Goal: Check status: Check status

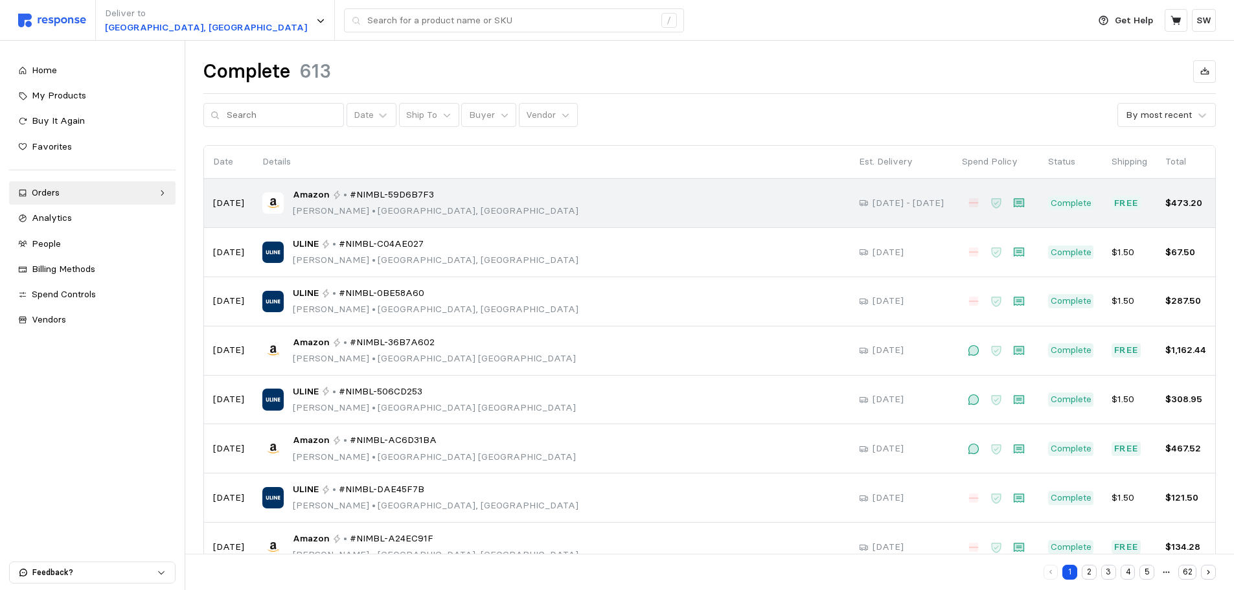
click at [449, 201] on div "Amazon • #NIMBL-59D6B7F3 [PERSON_NAME] • [GEOGRAPHIC_DATA], [GEOGRAPHIC_DATA]" at bounding box center [551, 203] width 578 height 30
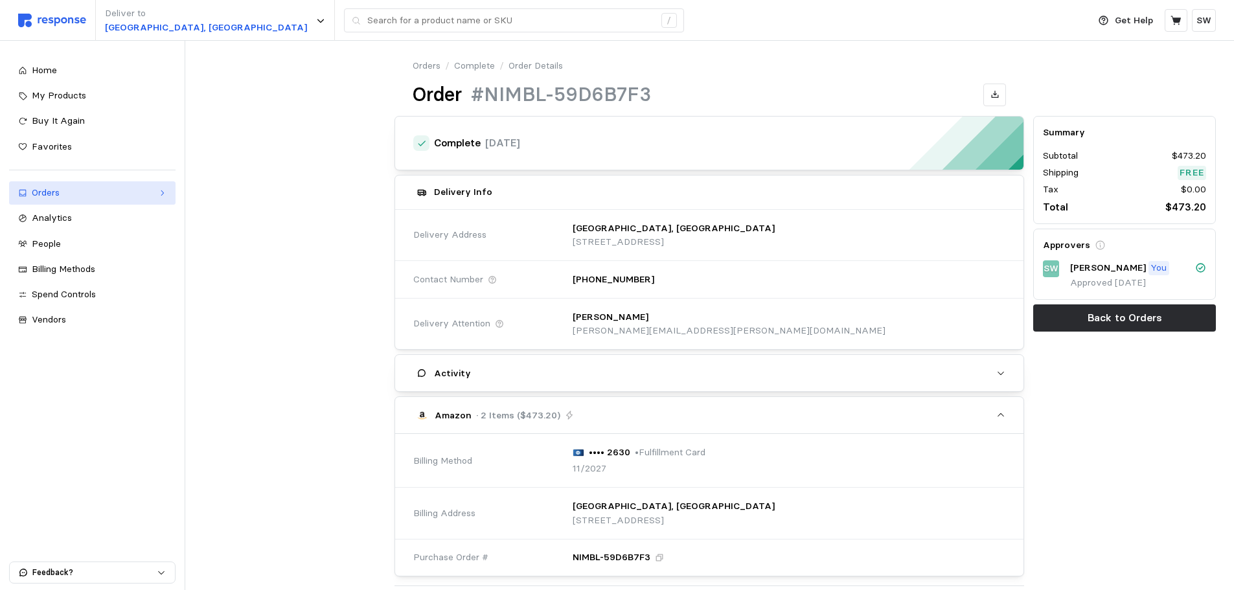
click at [133, 199] on div "Orders" at bounding box center [92, 193] width 121 height 14
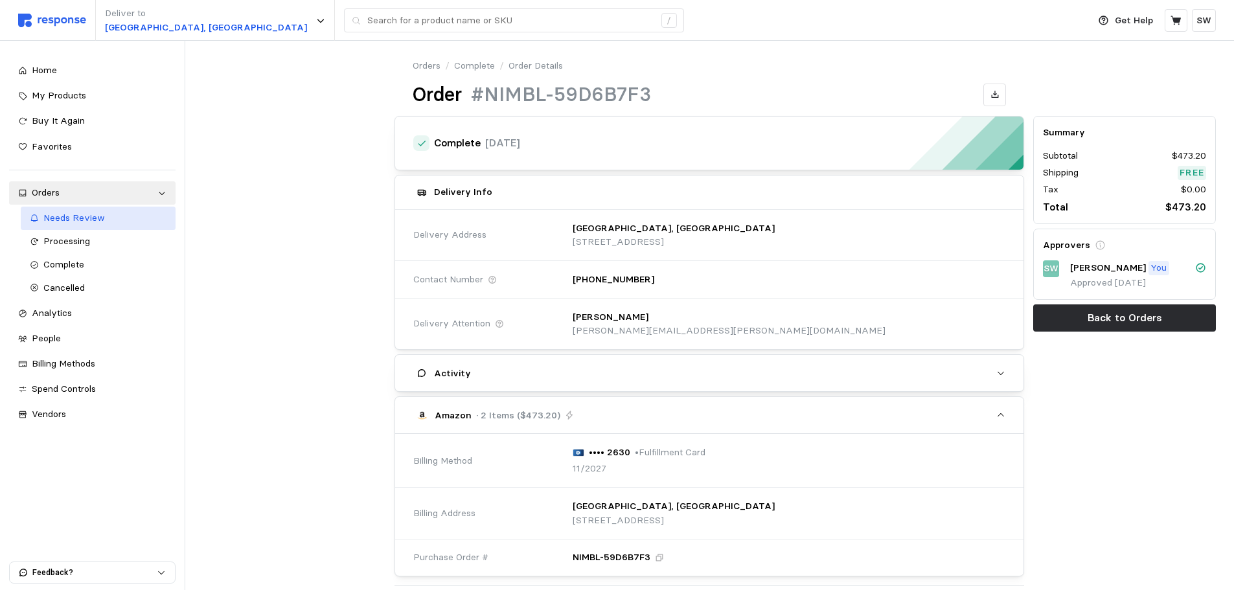
click at [67, 218] on span "Needs Review" at bounding box center [74, 218] width 62 height 12
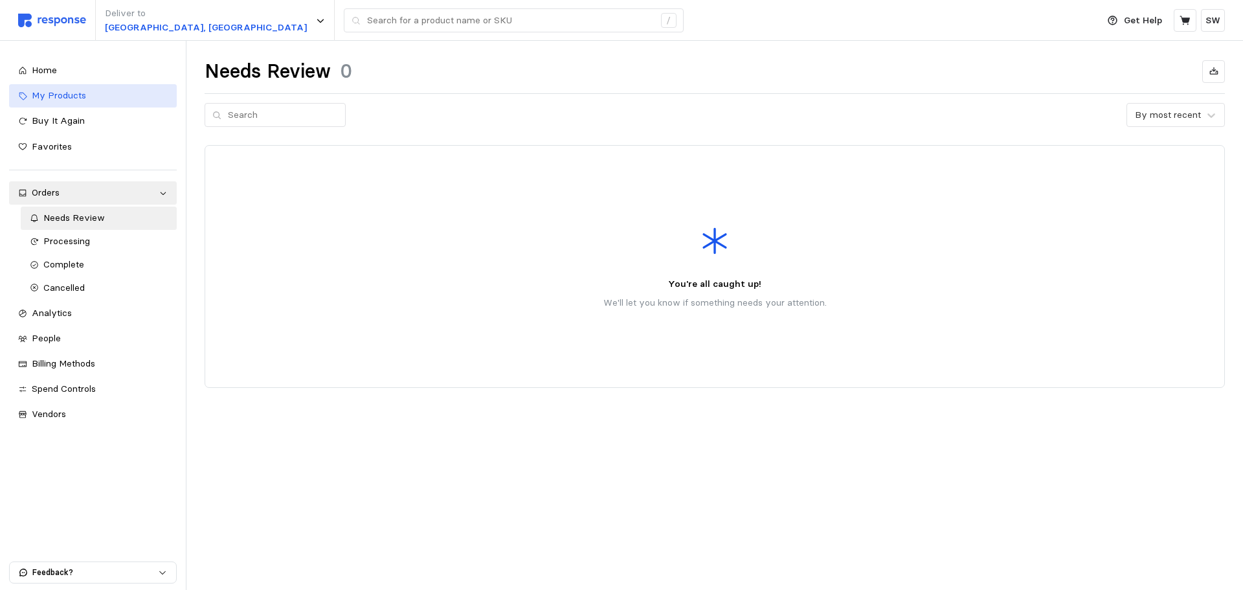
click at [73, 103] on link "My Products" at bounding box center [93, 95] width 168 height 23
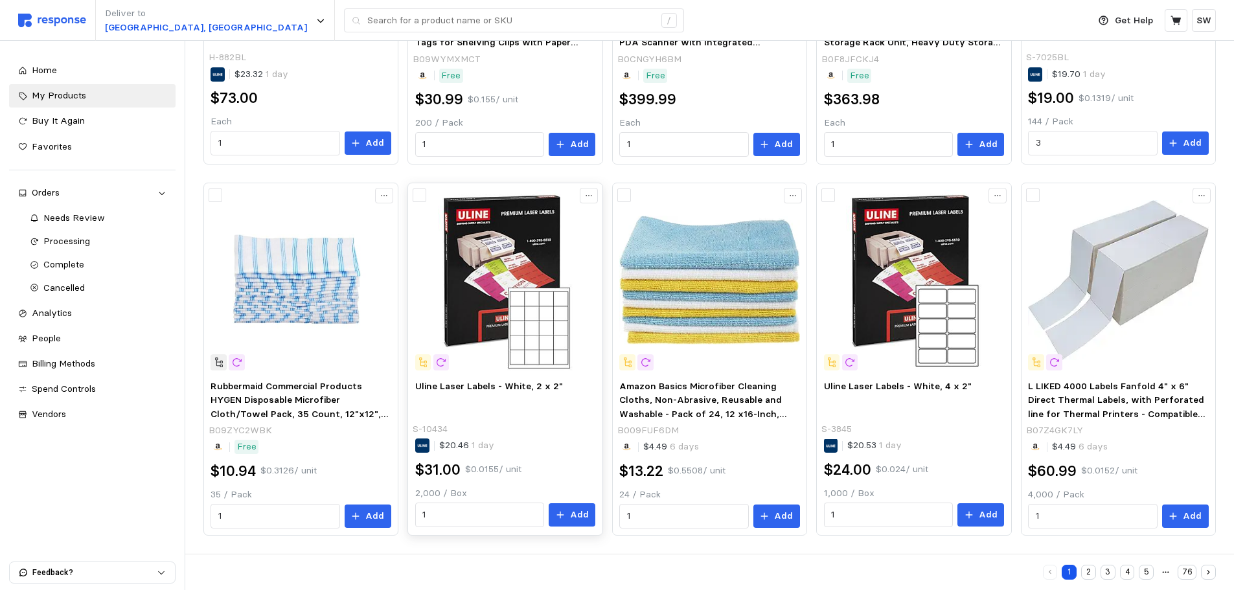
scroll to position [576, 0]
